Goal: Transaction & Acquisition: Subscribe to service/newsletter

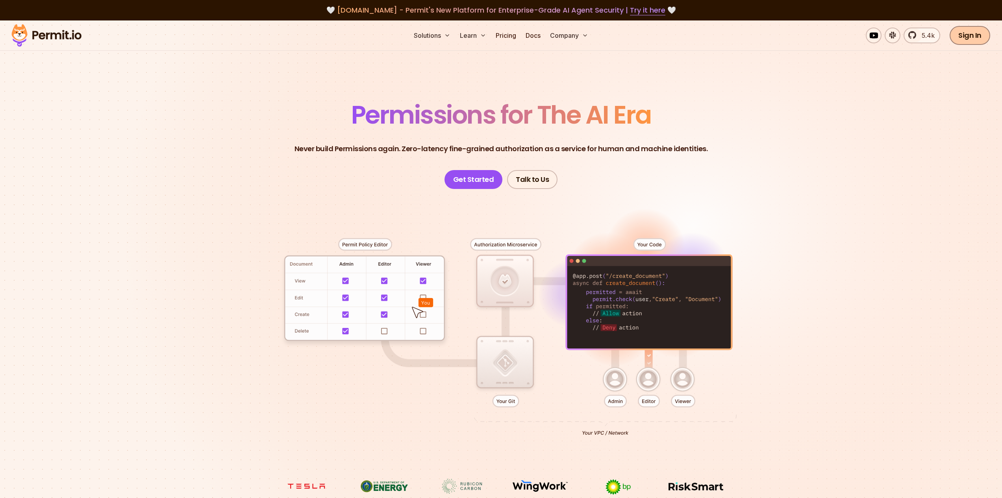
click at [963, 38] on link "Sign In" at bounding box center [970, 35] width 41 height 19
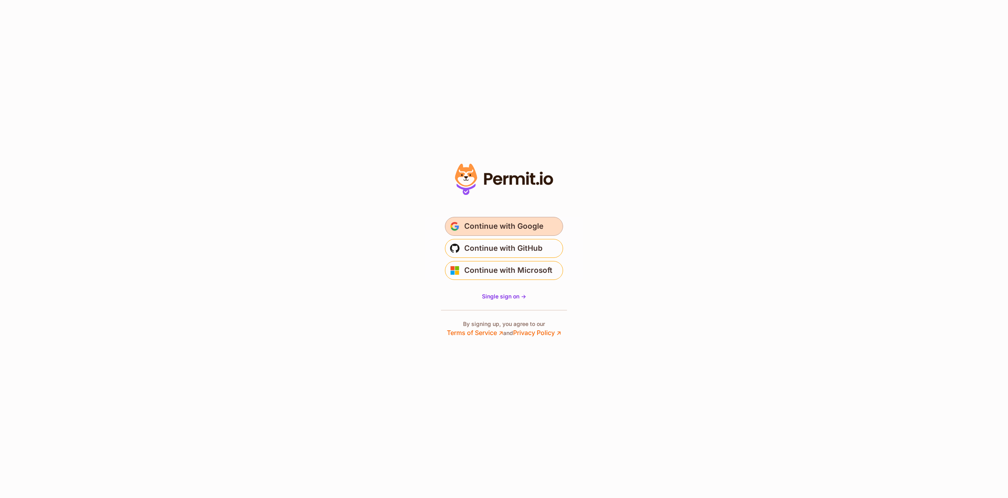
click at [504, 228] on span "Continue with Google" at bounding box center [503, 226] width 79 height 13
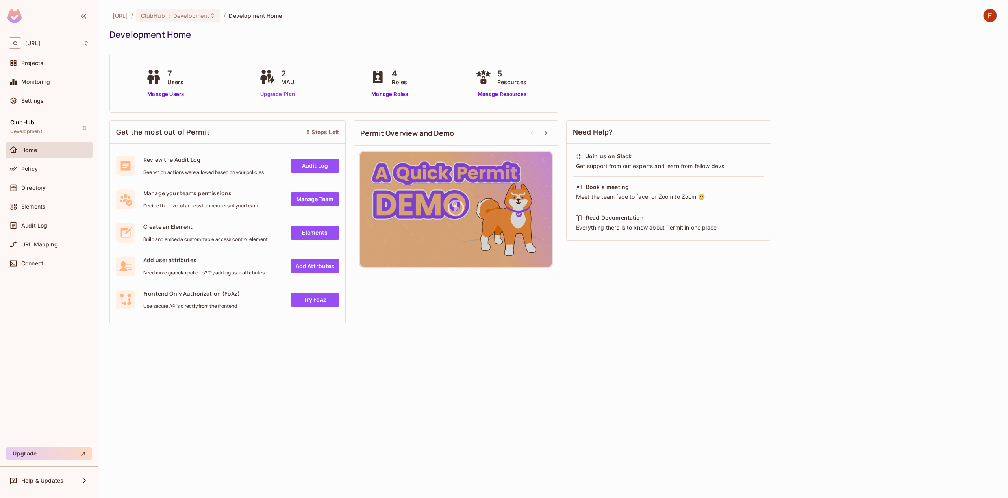
click at [279, 91] on link "Upgrade Plan" at bounding box center [278, 94] width 41 height 8
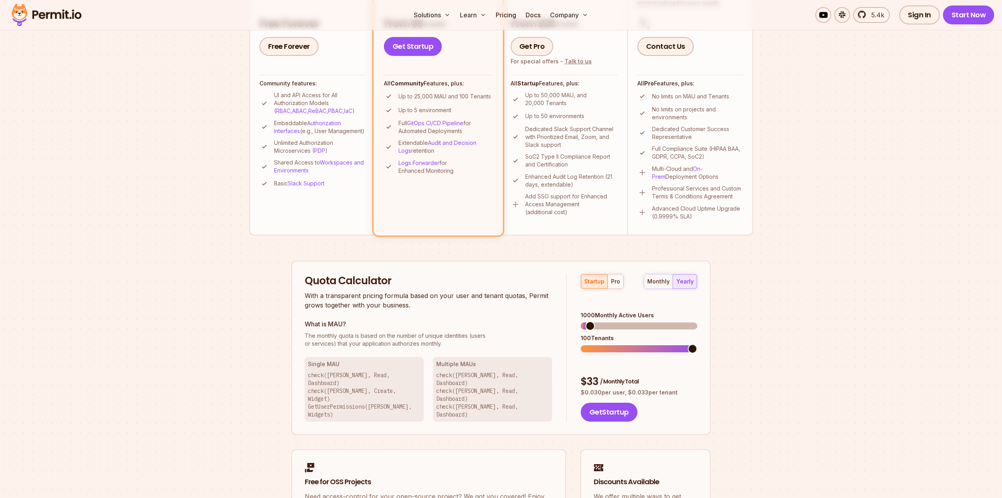
scroll to position [109, 0]
